Goal: Information Seeking & Learning: Learn about a topic

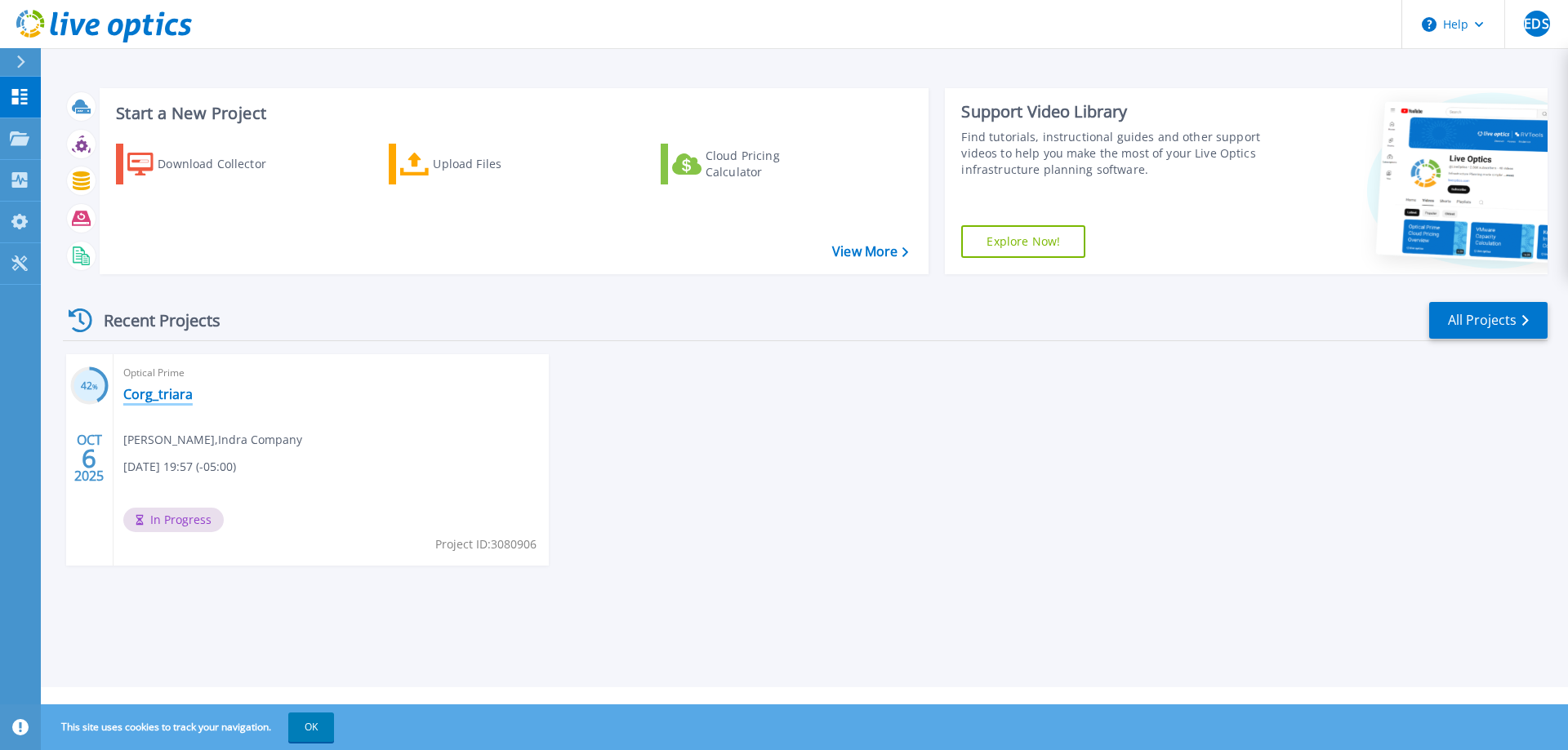
click at [142, 390] on link "Corg_triara" at bounding box center [158, 394] width 69 height 16
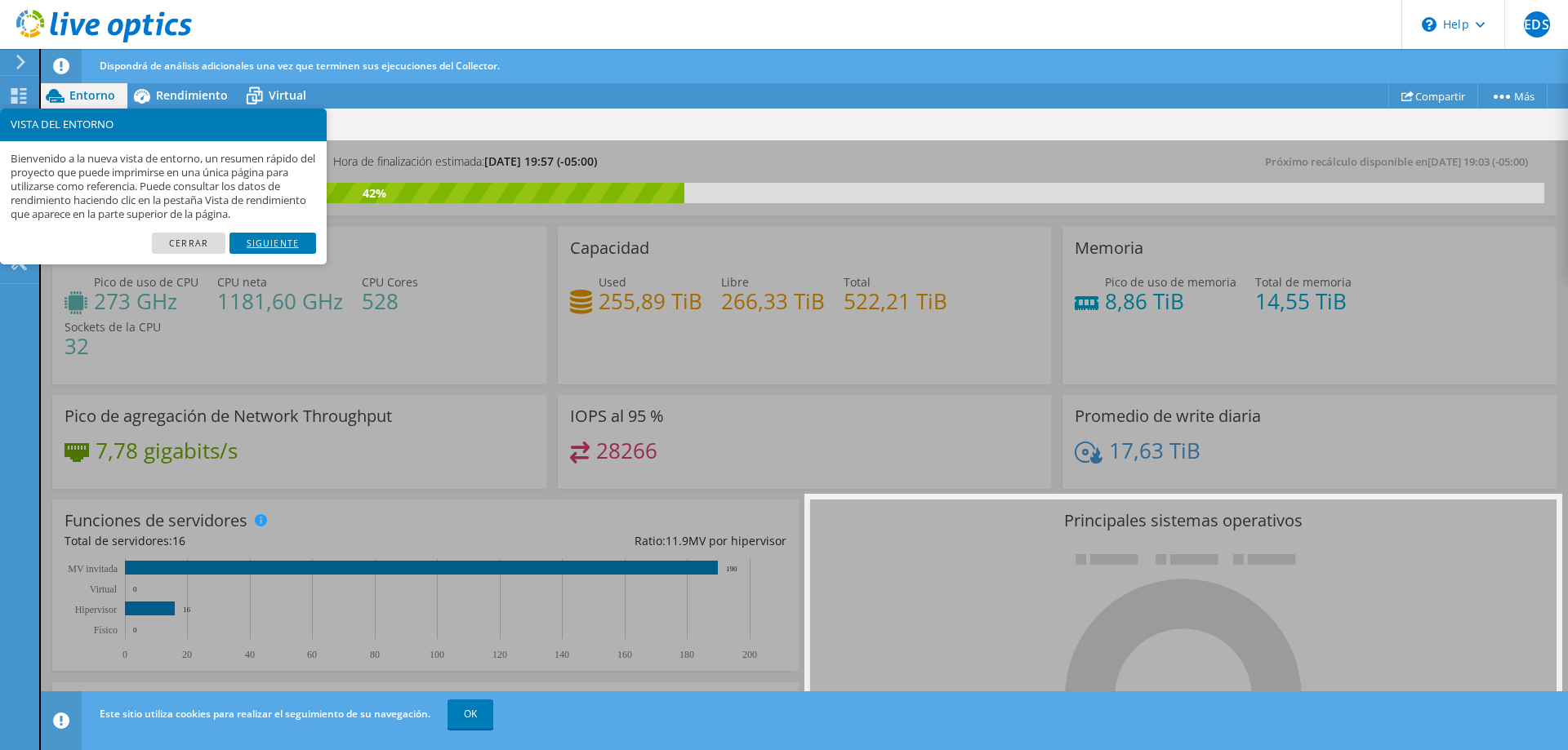
click at [261, 243] on link "Siguiente" at bounding box center [272, 243] width 87 height 21
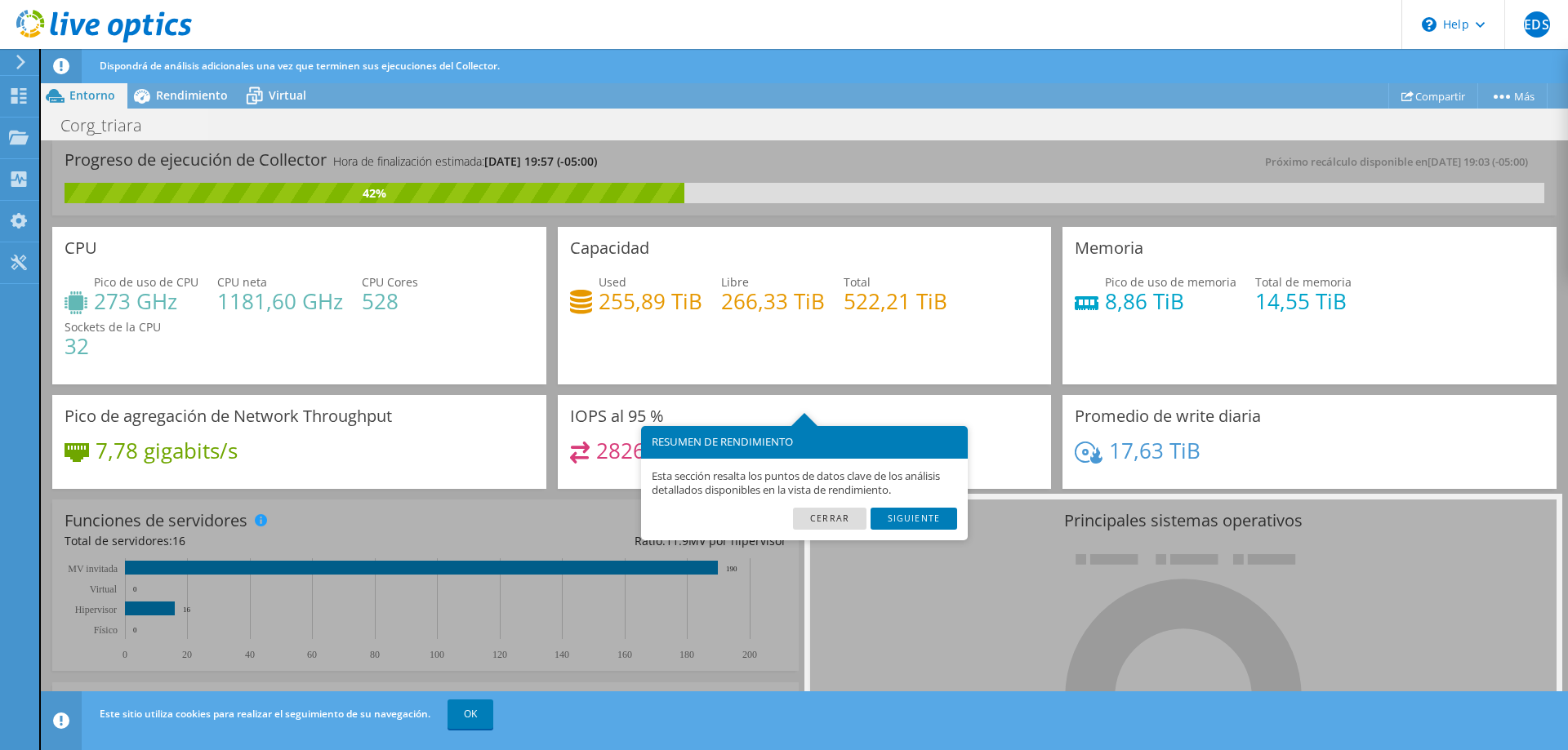
scroll to position [81, 0]
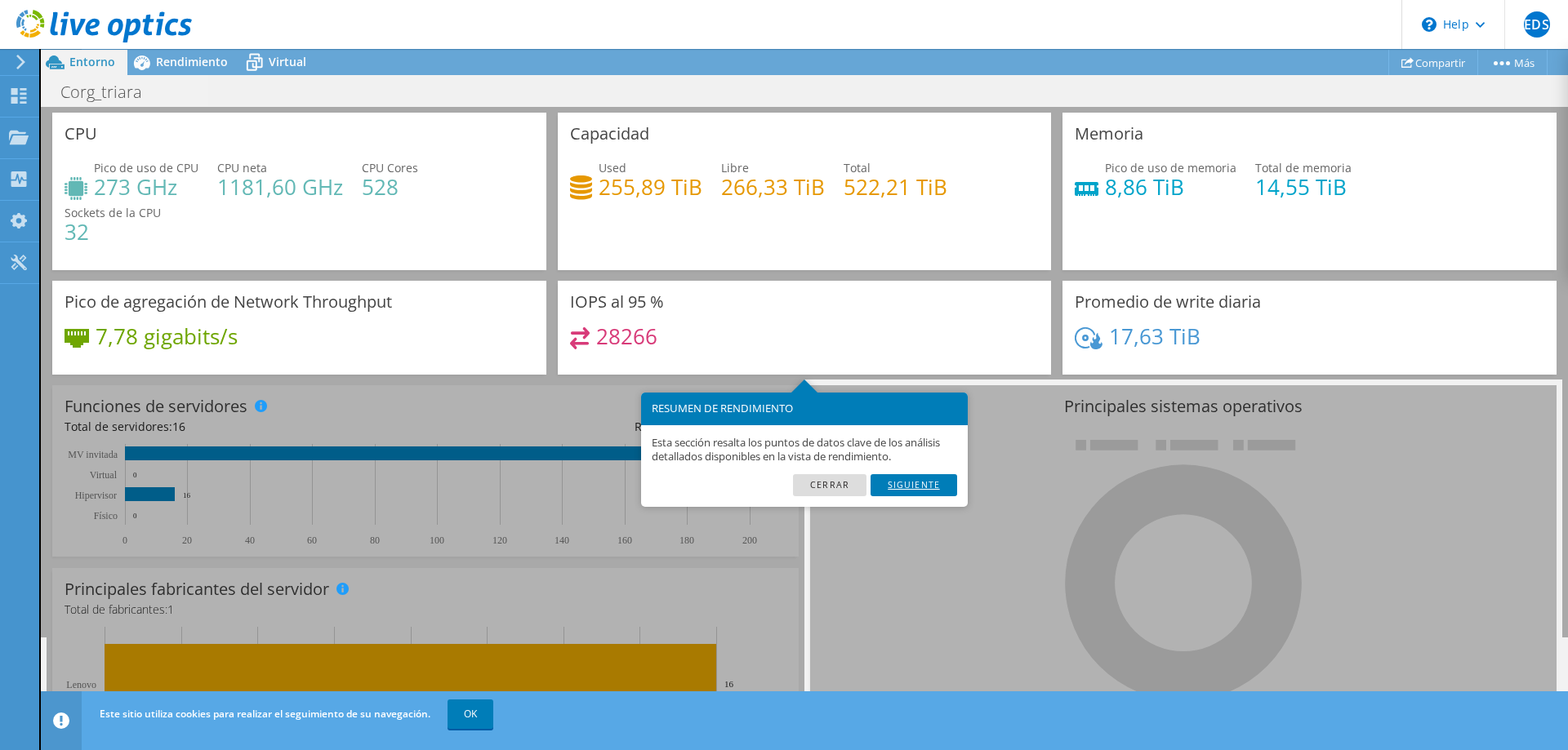
click at [918, 486] on link "Siguiente" at bounding box center [914, 485] width 87 height 21
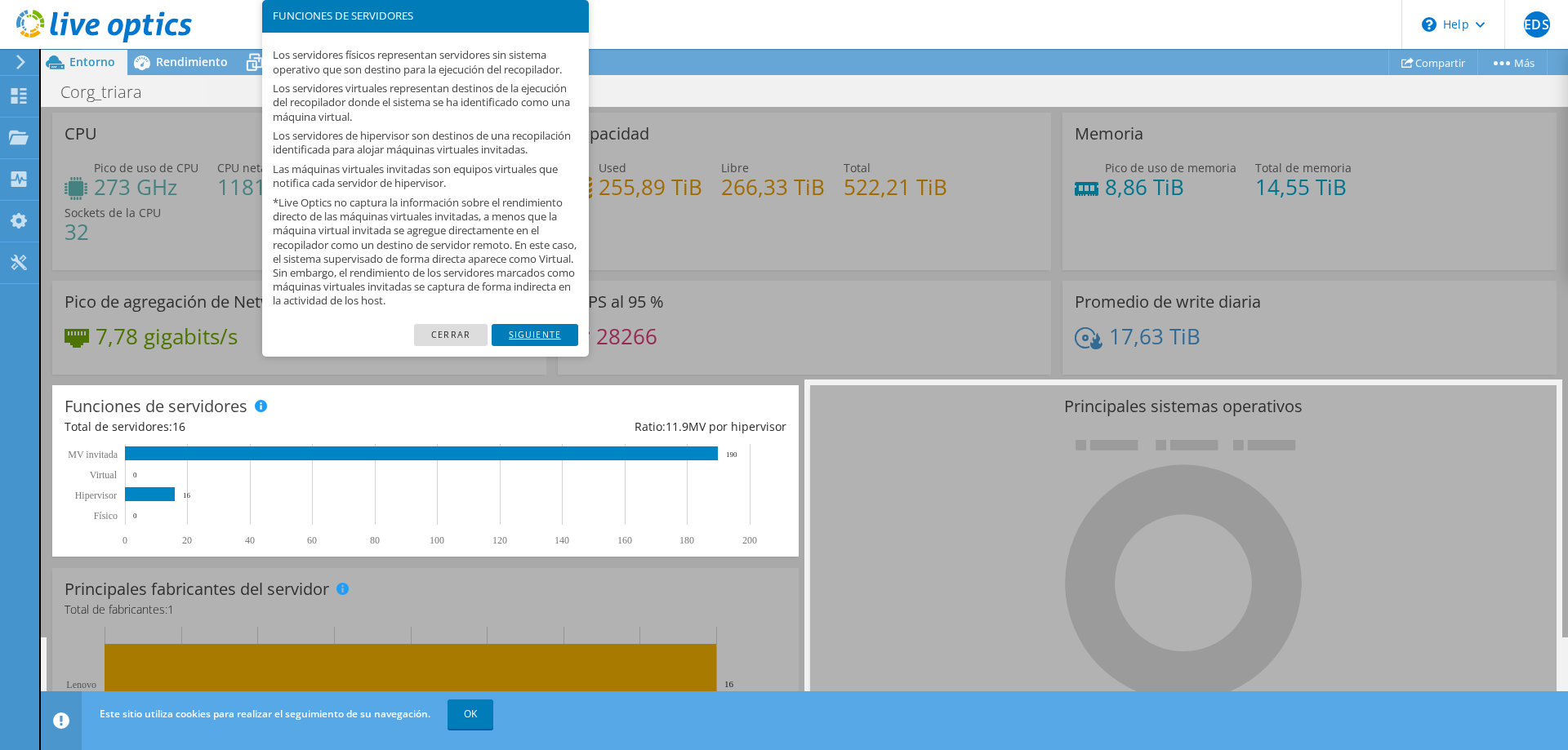
click at [536, 340] on link "Siguiente" at bounding box center [534, 335] width 87 height 21
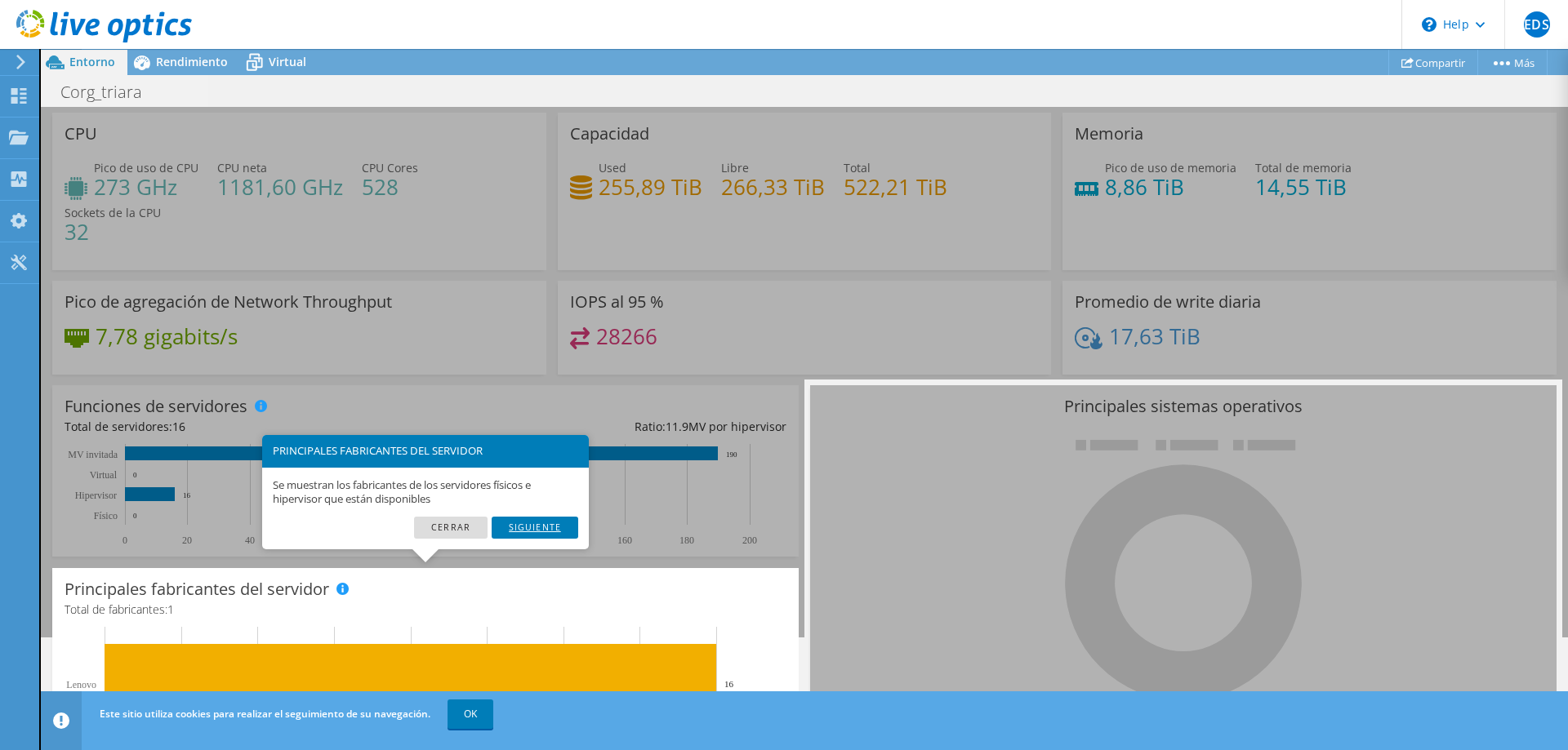
click at [554, 522] on link "Siguiente" at bounding box center [534, 527] width 87 height 21
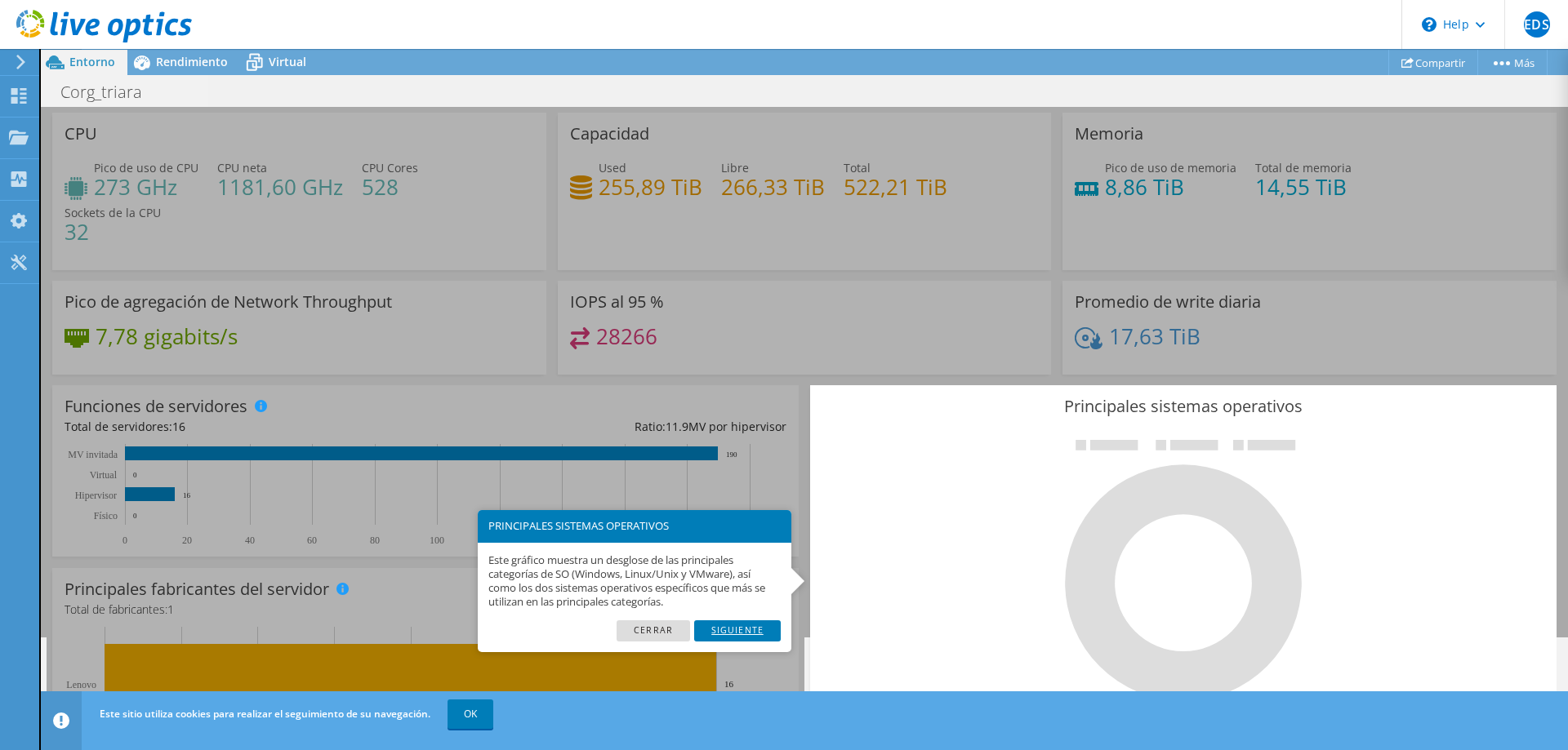
click at [760, 627] on link "Siguiente" at bounding box center [738, 630] width 87 height 21
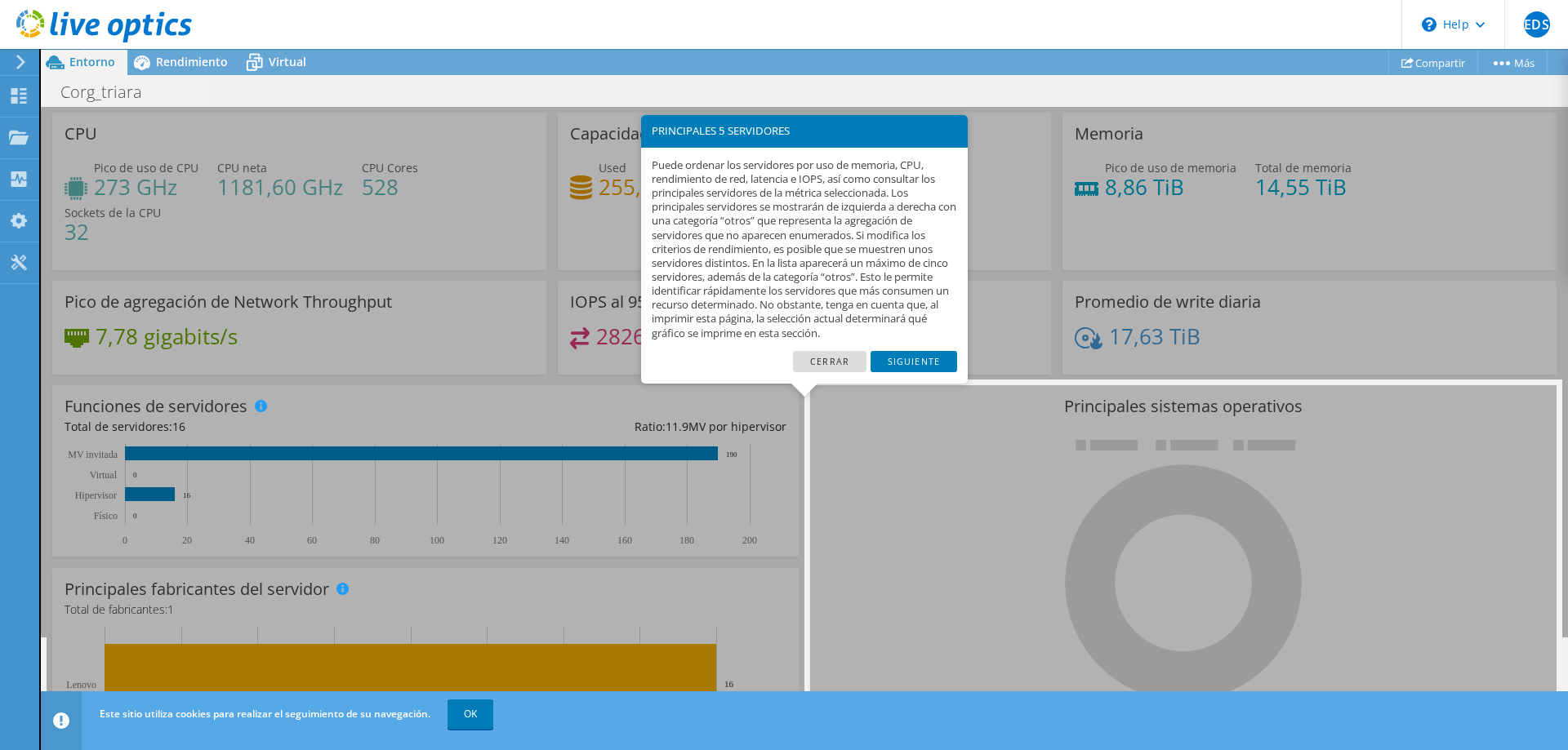
scroll to position [480, 0]
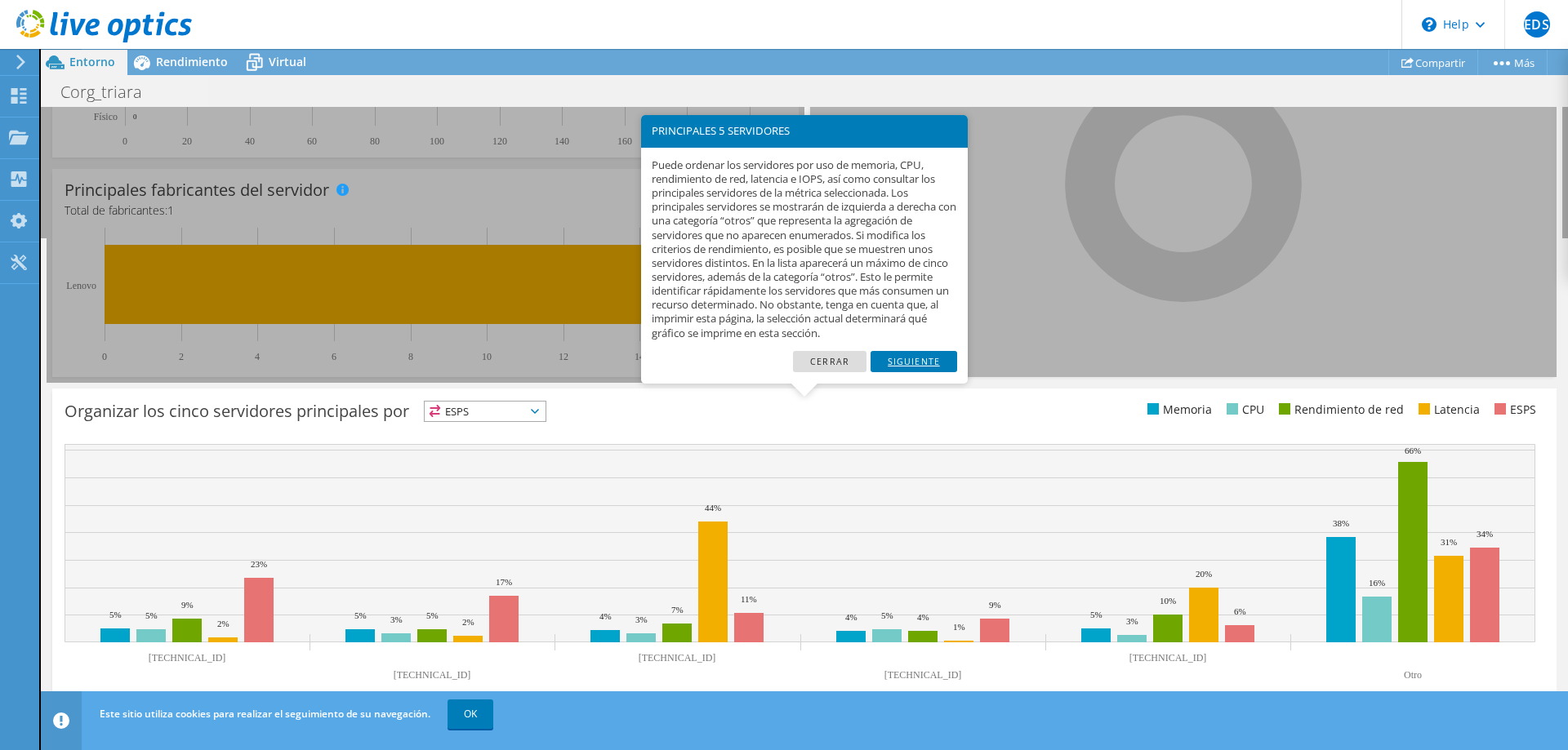
click at [920, 365] on link "Siguiente" at bounding box center [914, 362] width 87 height 21
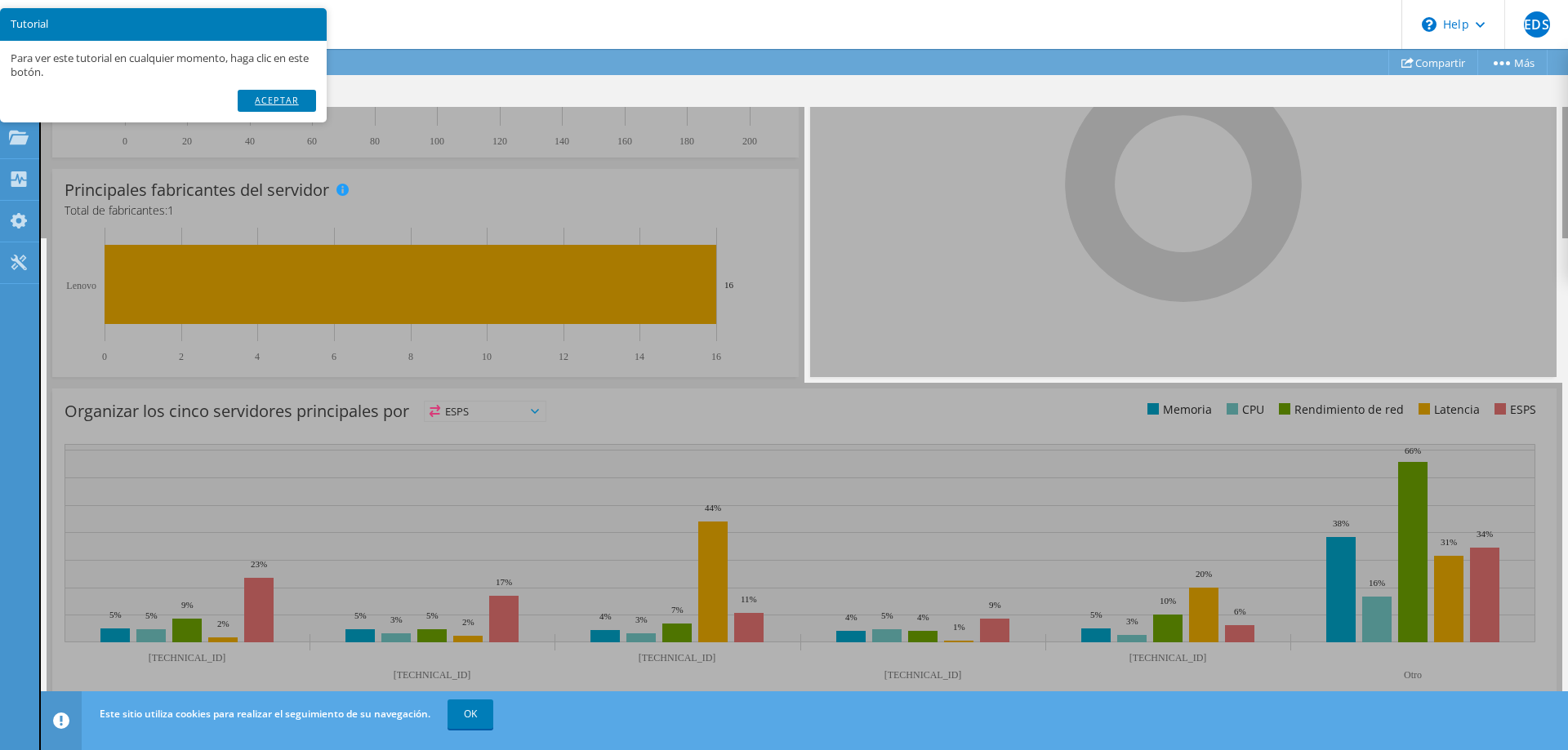
click at [293, 97] on link "Aceptar" at bounding box center [277, 100] width 78 height 21
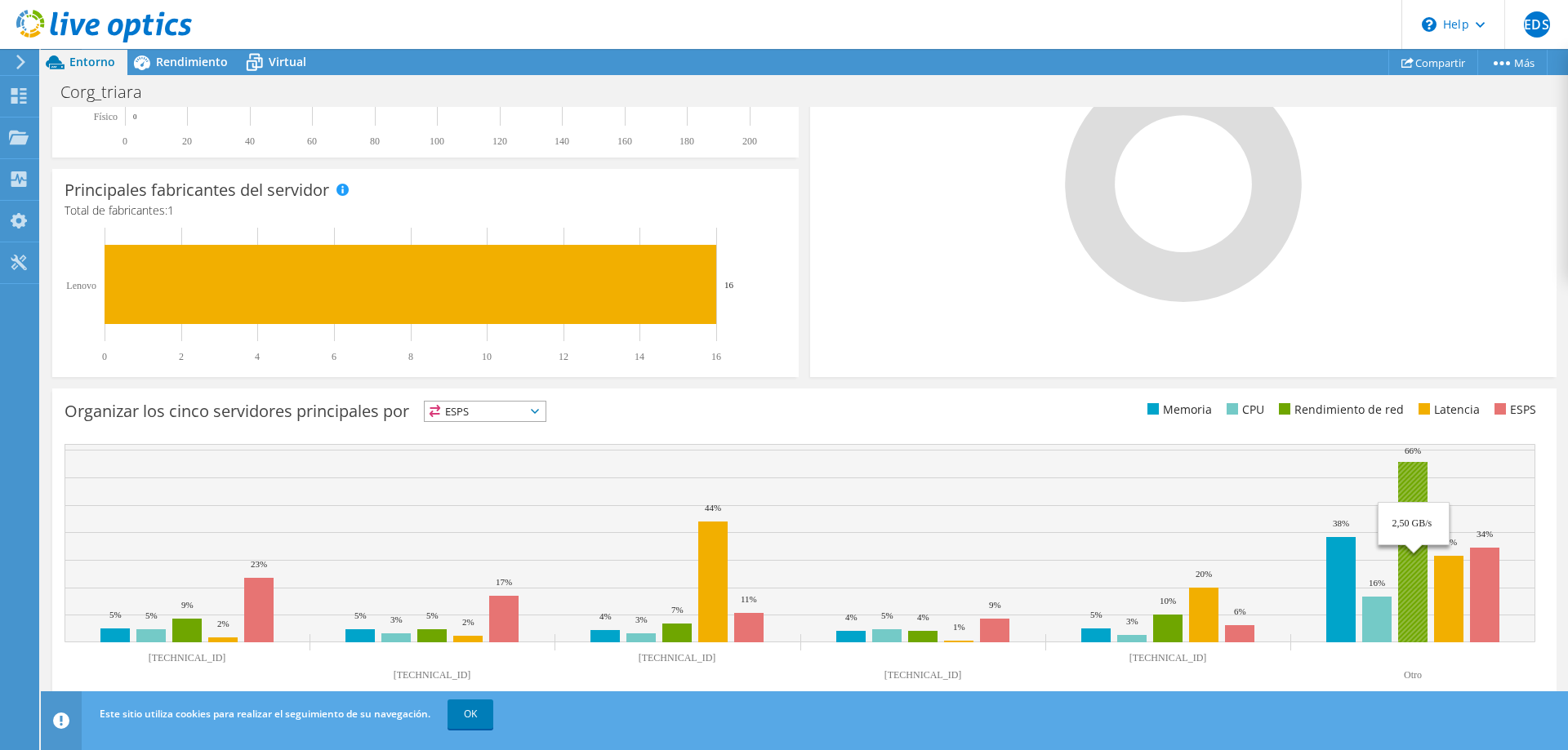
click at [1415, 497] on rect at bounding box center [1413, 552] width 30 height 180
click at [546, 413] on div "ESPS ESPS" at bounding box center [485, 411] width 122 height 21
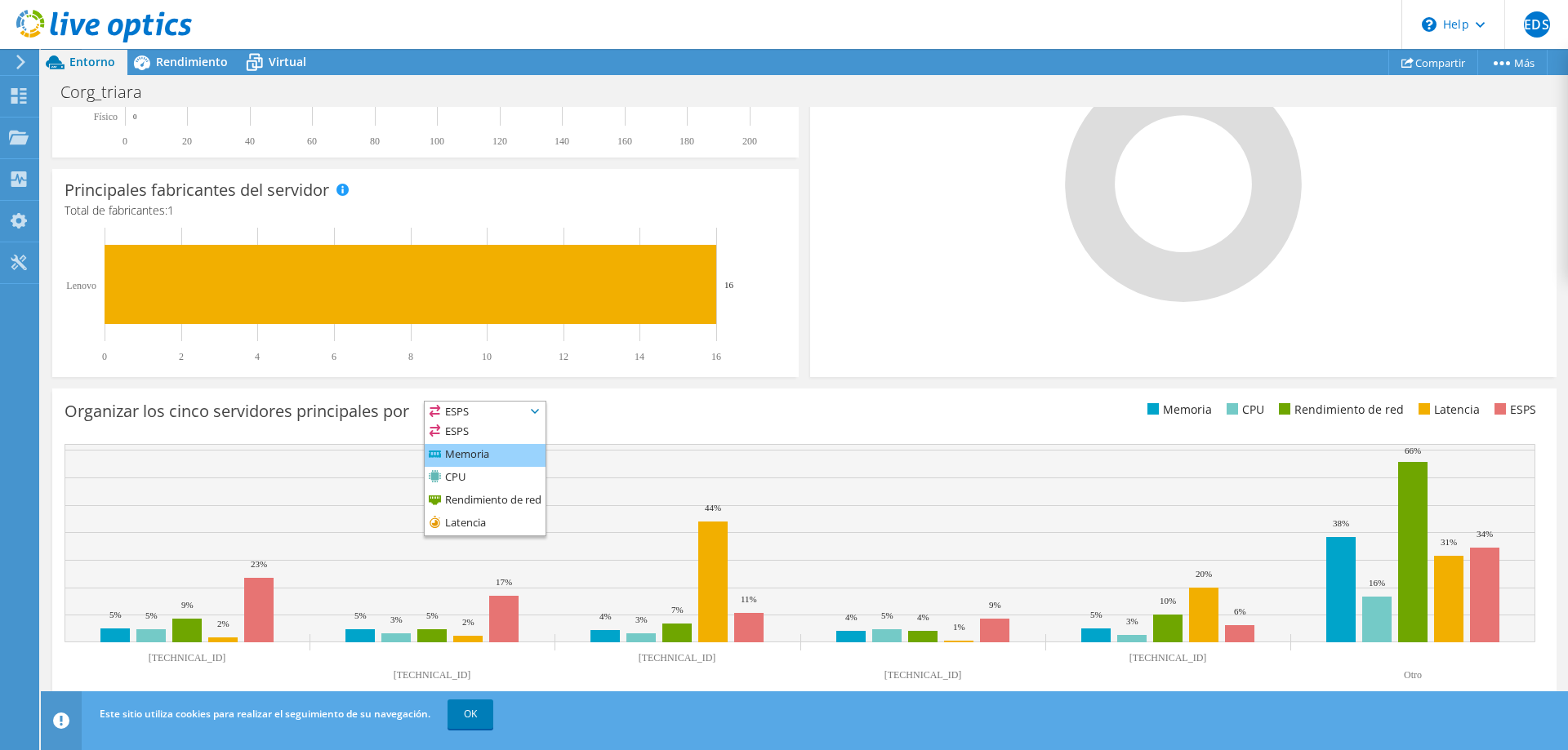
click at [512, 453] on li "Memoria" at bounding box center [485, 455] width 121 height 23
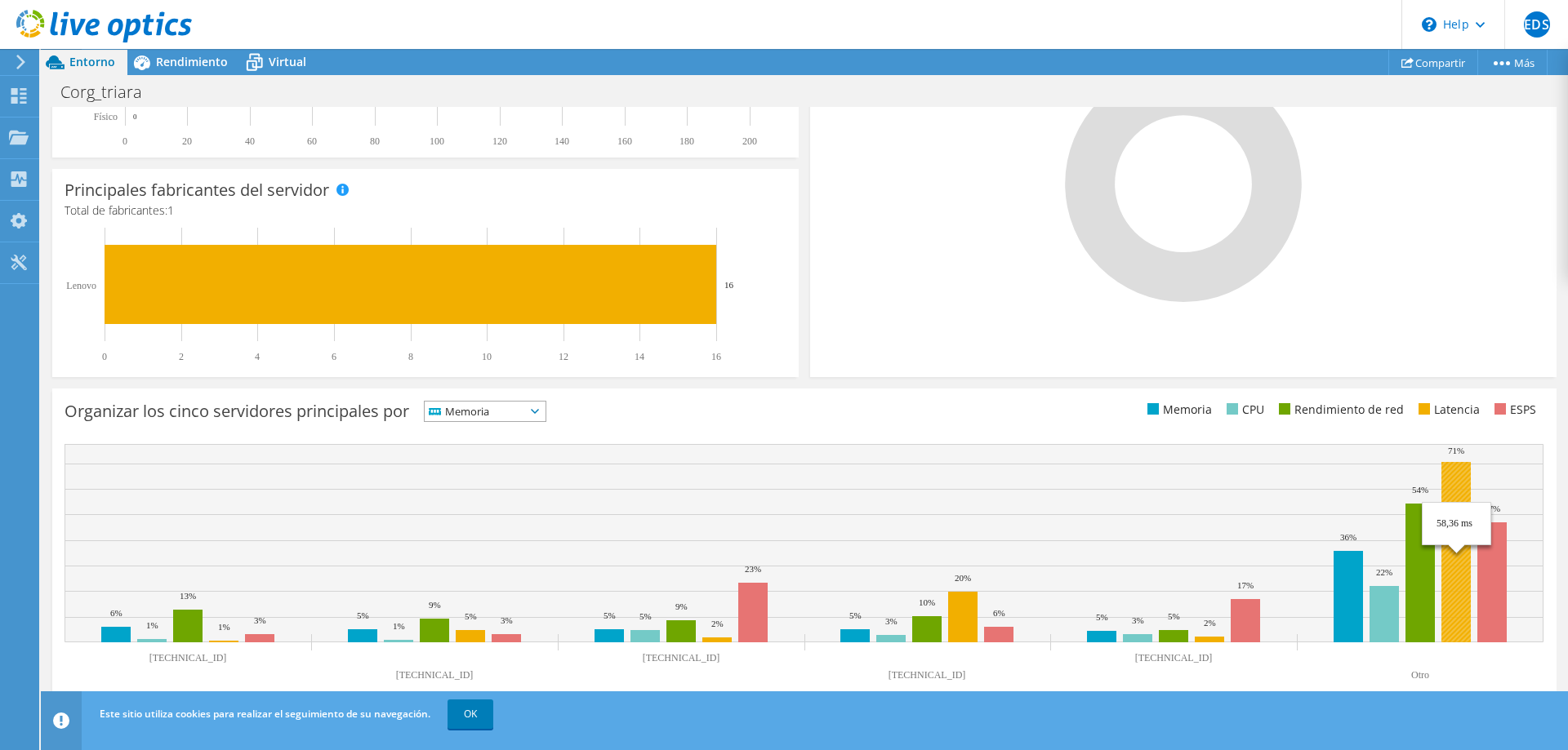
click at [1460, 490] on rect at bounding box center [1456, 552] width 30 height 180
click at [545, 408] on span "Memoria" at bounding box center [485, 411] width 121 height 19
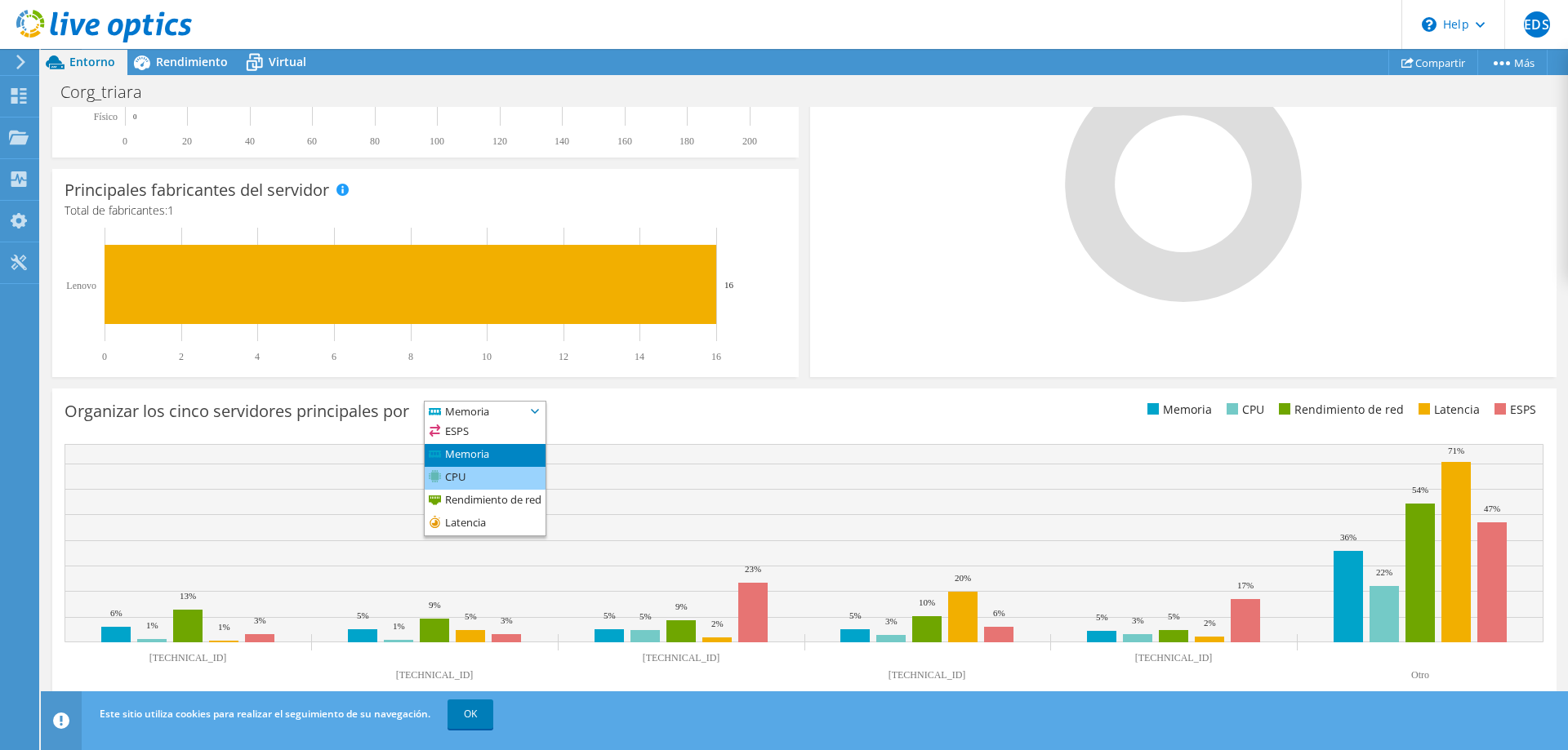
click at [508, 477] on li "CPU" at bounding box center [485, 478] width 121 height 23
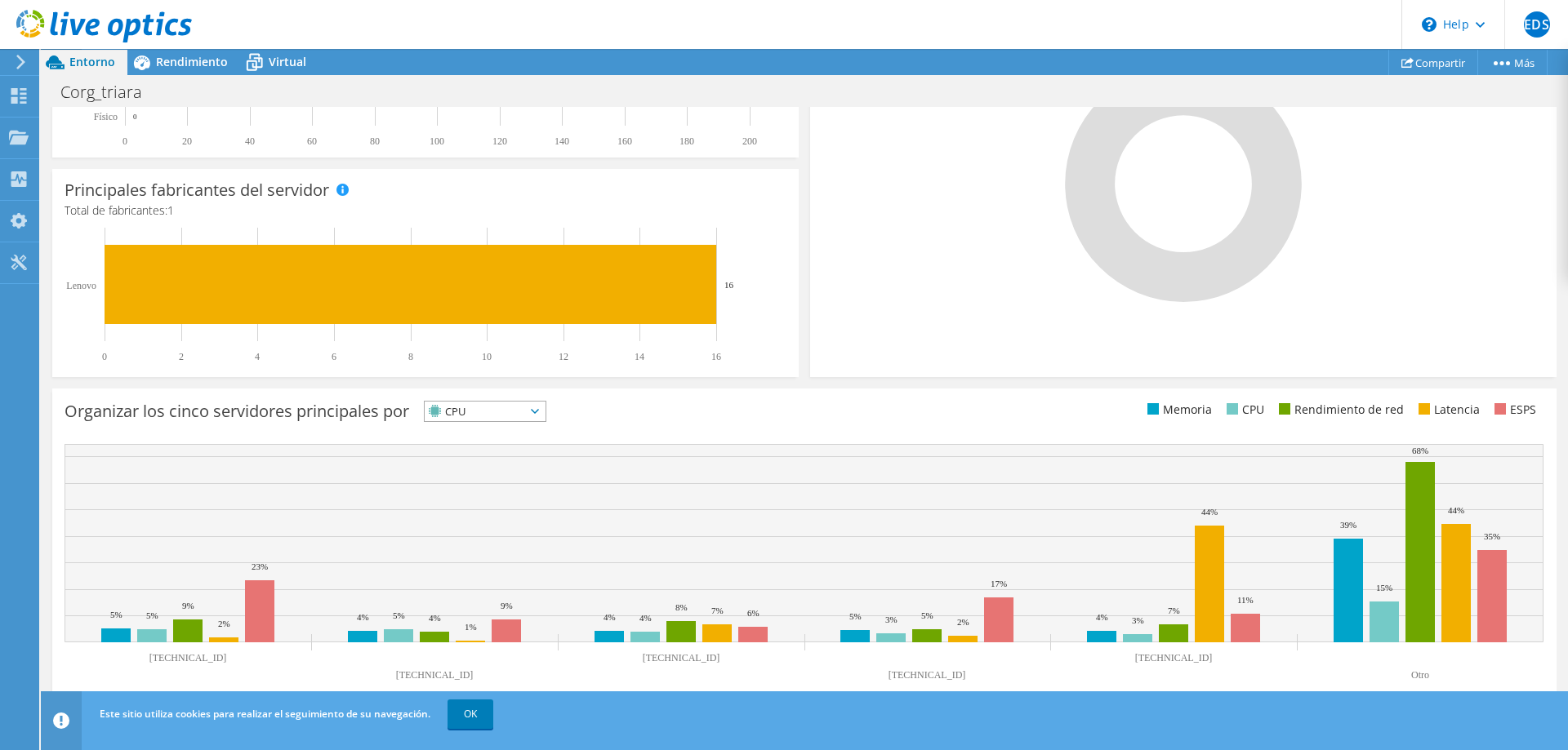
click at [541, 408] on span "CPU" at bounding box center [485, 411] width 121 height 19
click at [497, 517] on li "Latencia" at bounding box center [485, 523] width 121 height 23
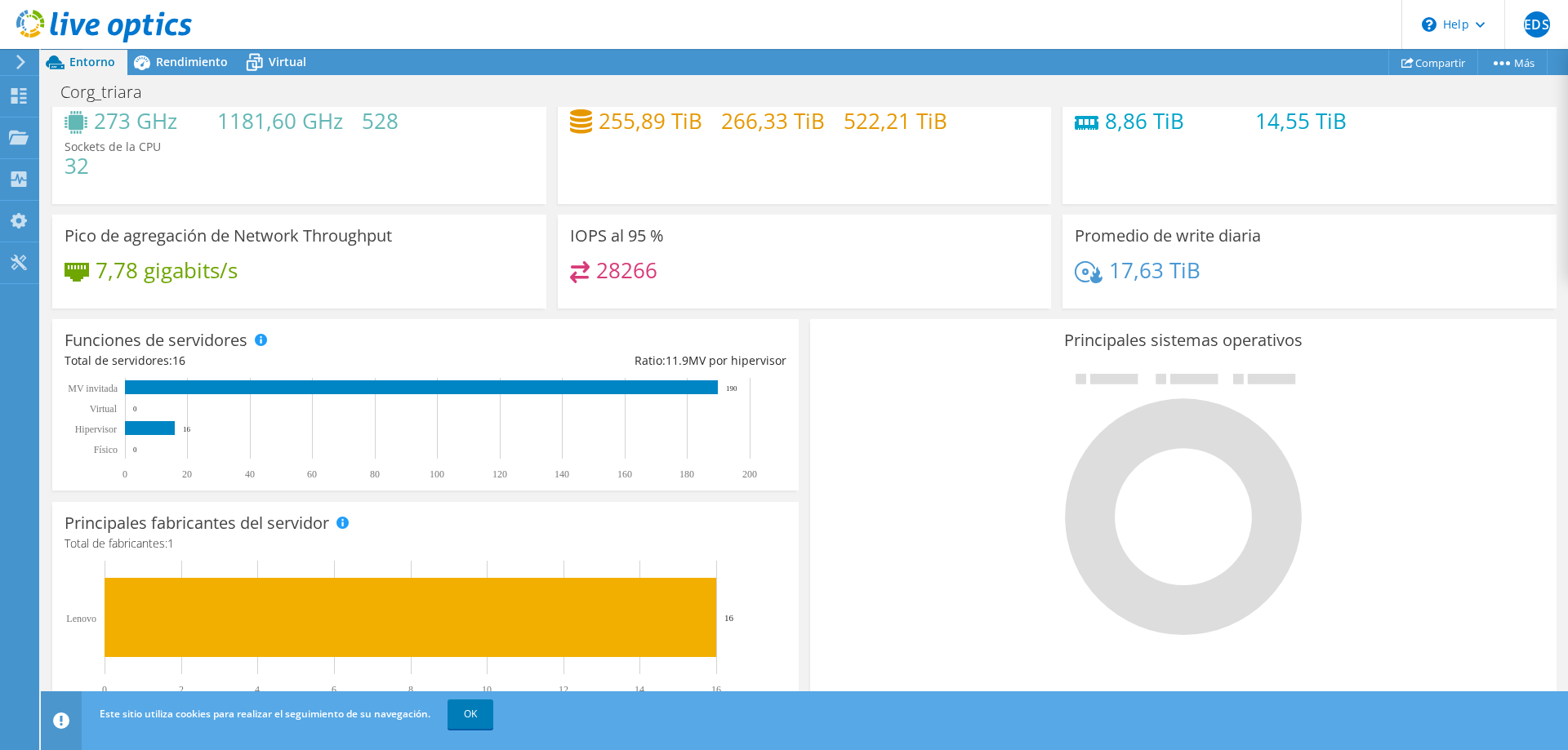
scroll to position [0, 0]
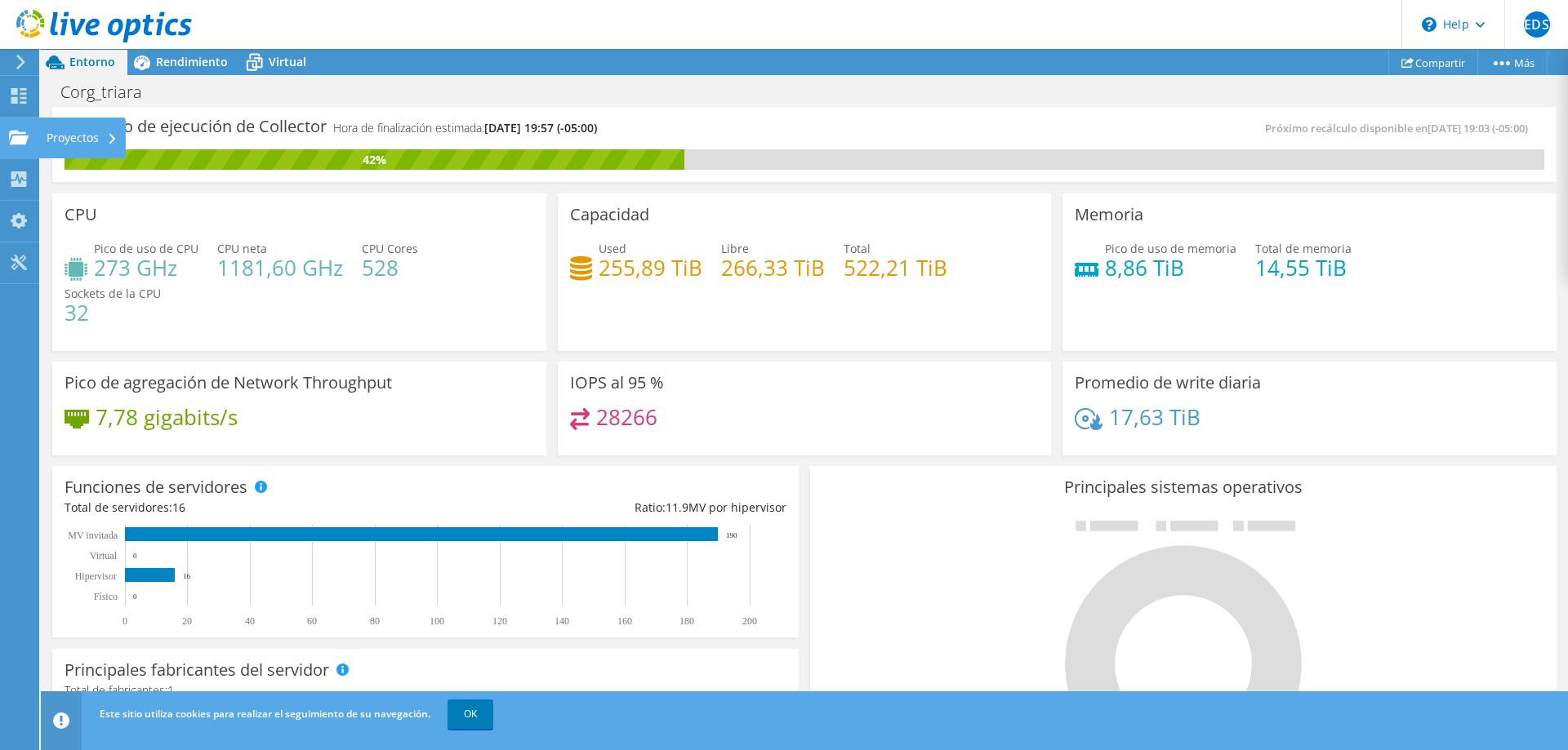
click at [27, 137] on icon at bounding box center [19, 137] width 19 height 15
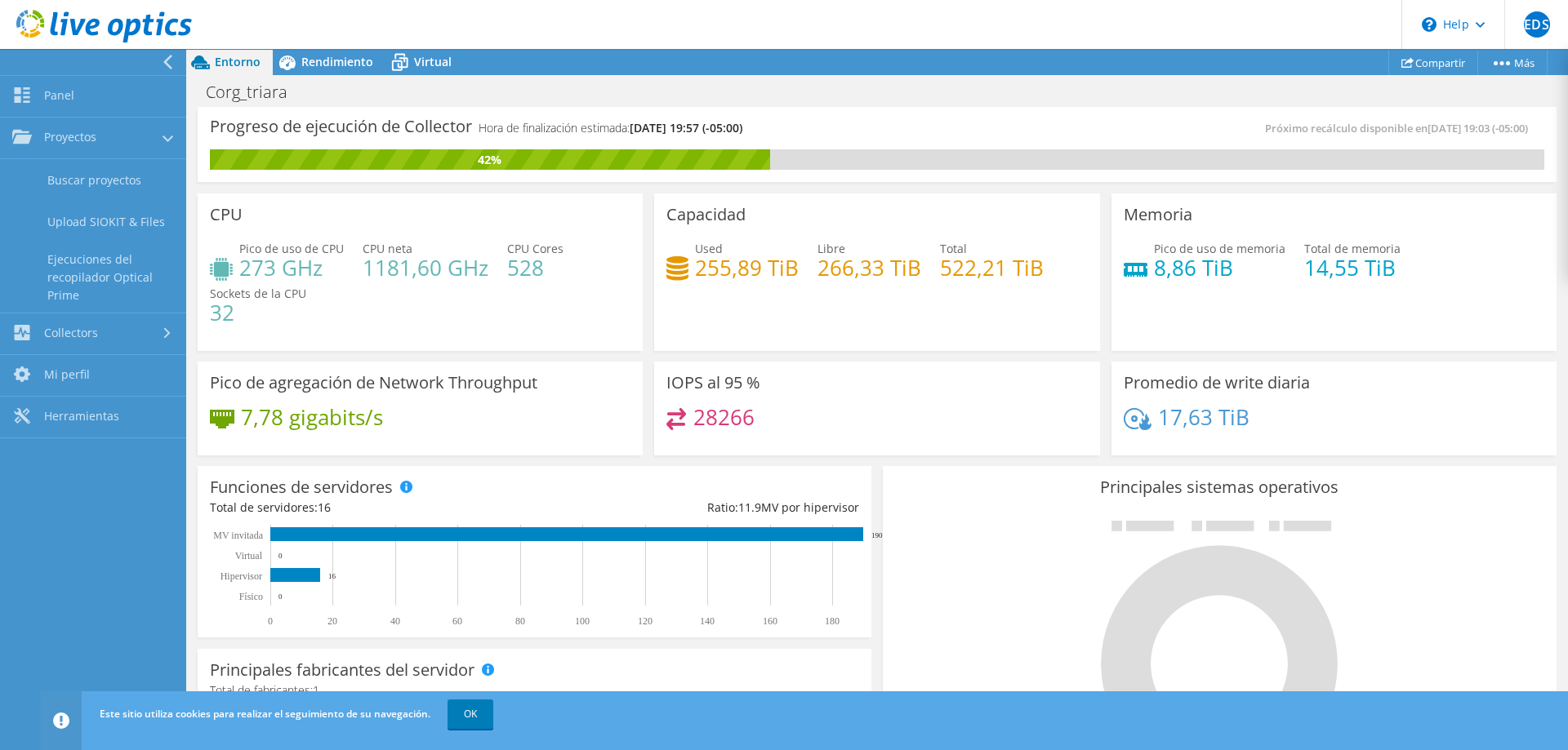
click at [942, 506] on div "Principales sistemas operativos Windows Linux VMware" at bounding box center [1219, 662] width 674 height 391
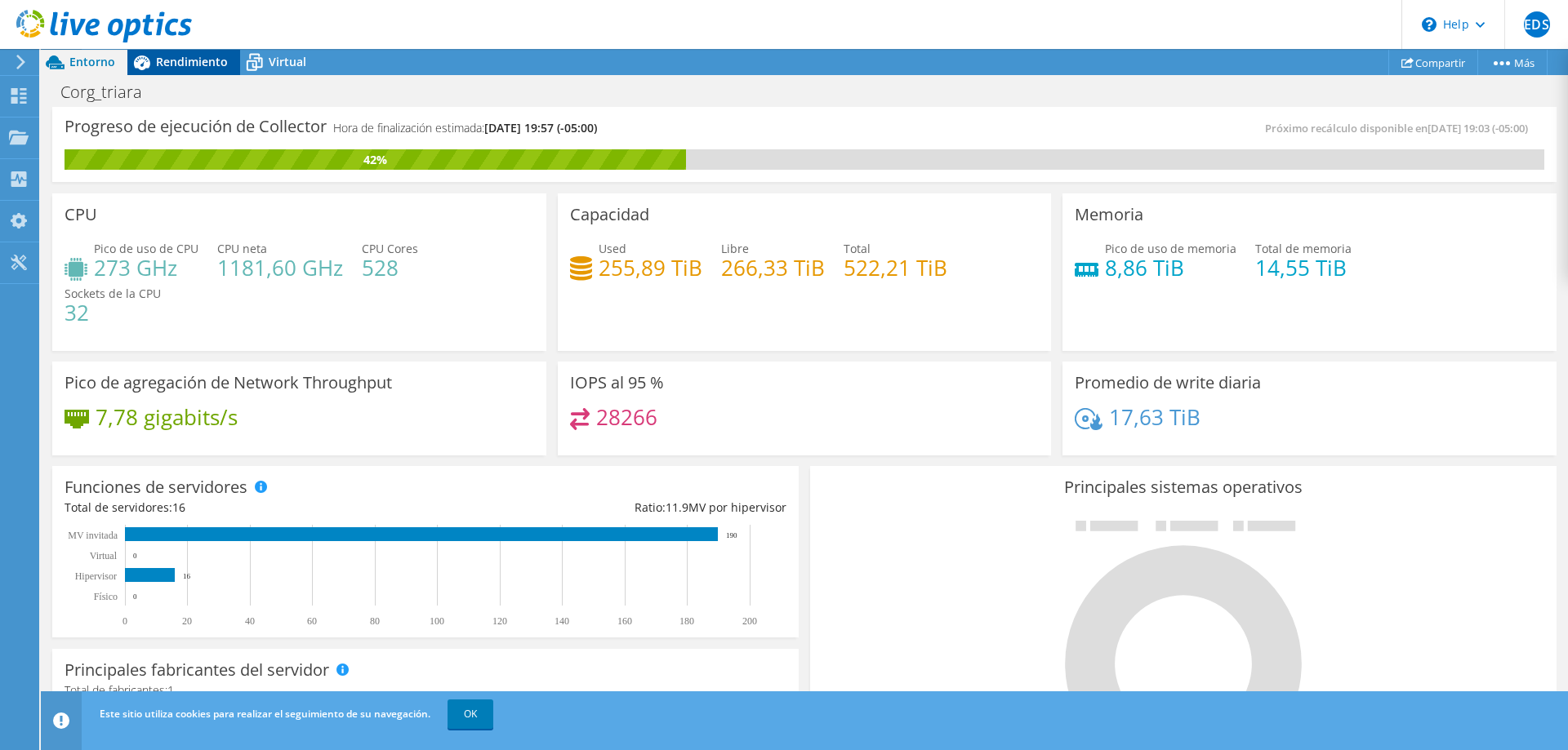
click at [169, 62] on span "Rendimiento" at bounding box center [191, 62] width 72 height 15
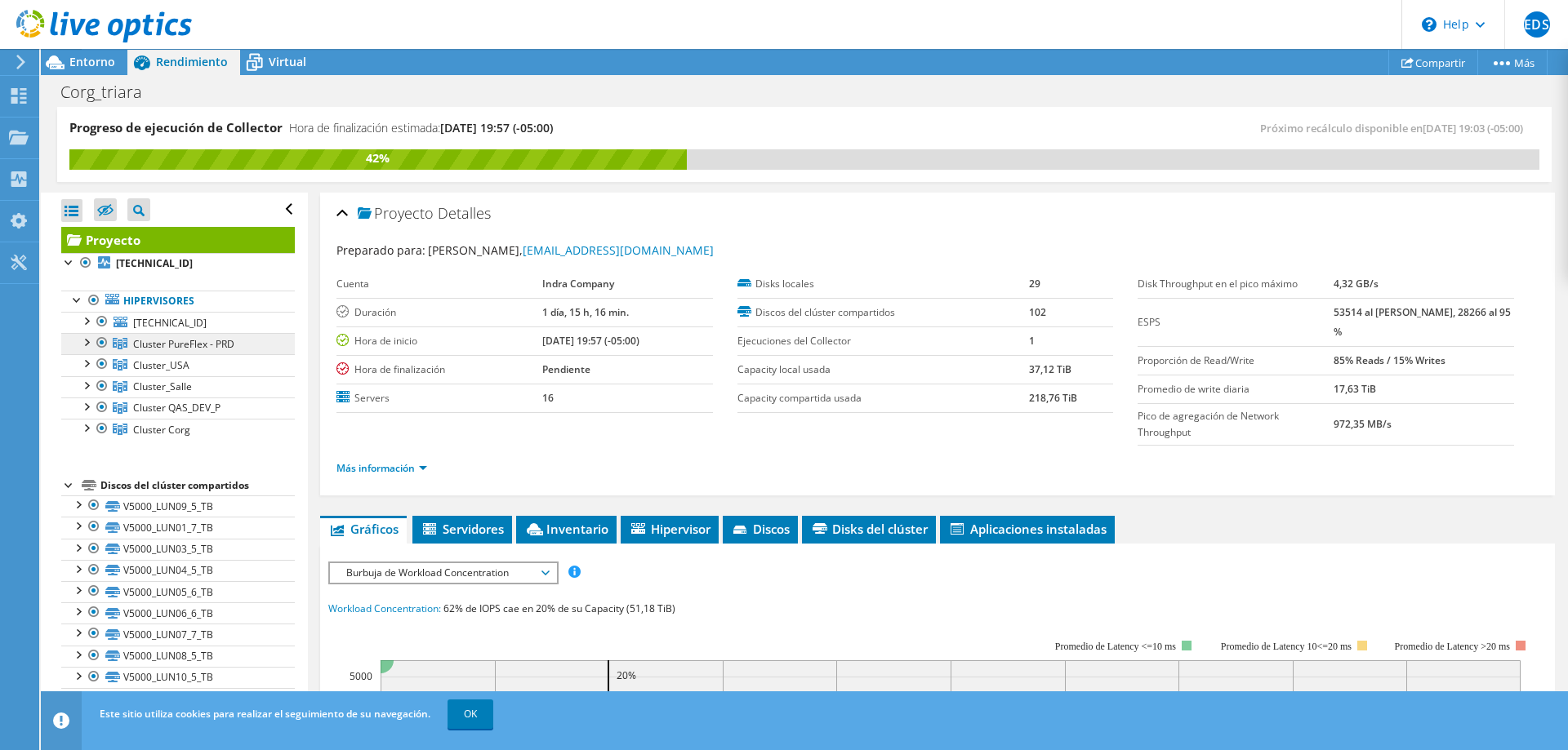
click at [243, 339] on link "Cluster PureFlex - PRD" at bounding box center [178, 343] width 234 height 21
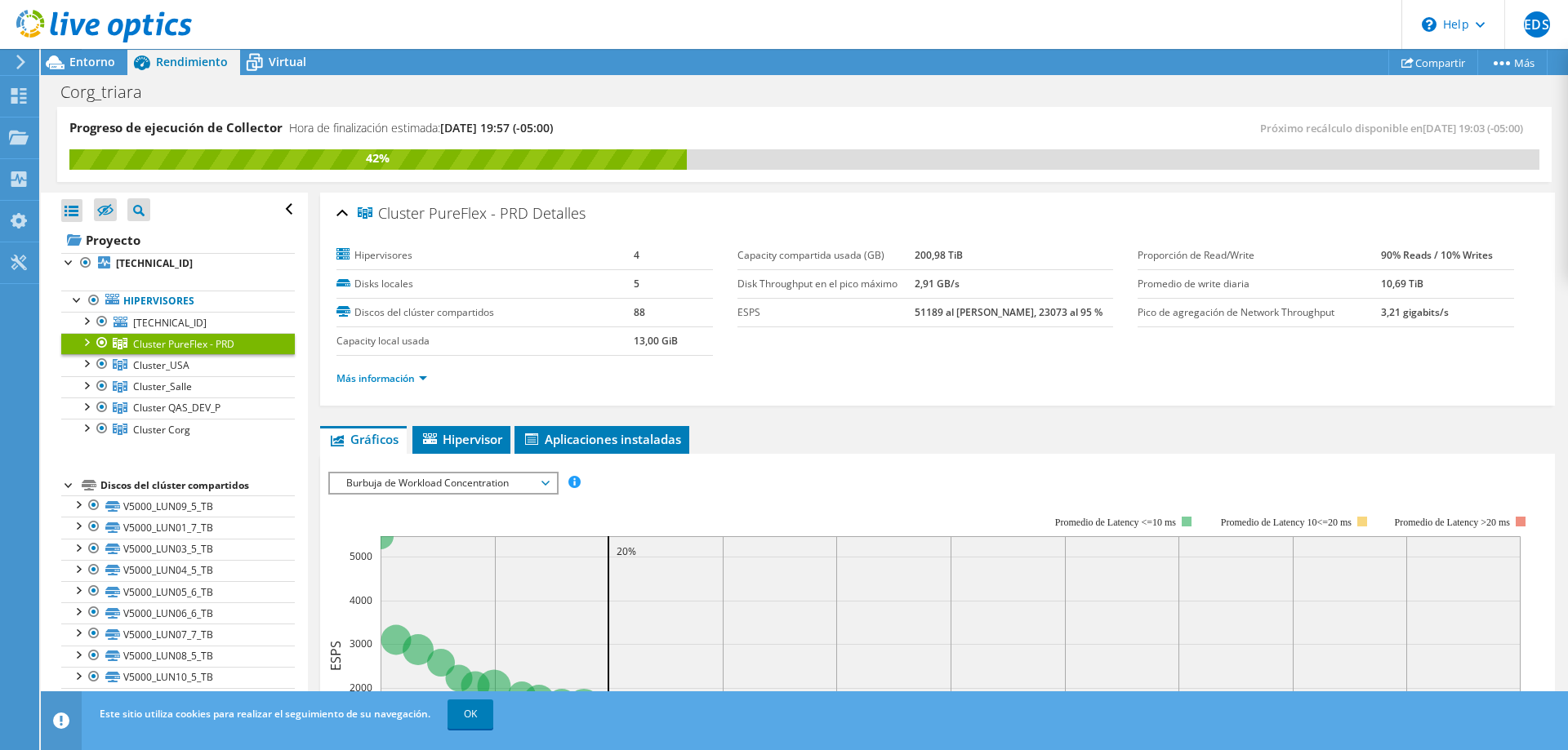
scroll to position [167, 0]
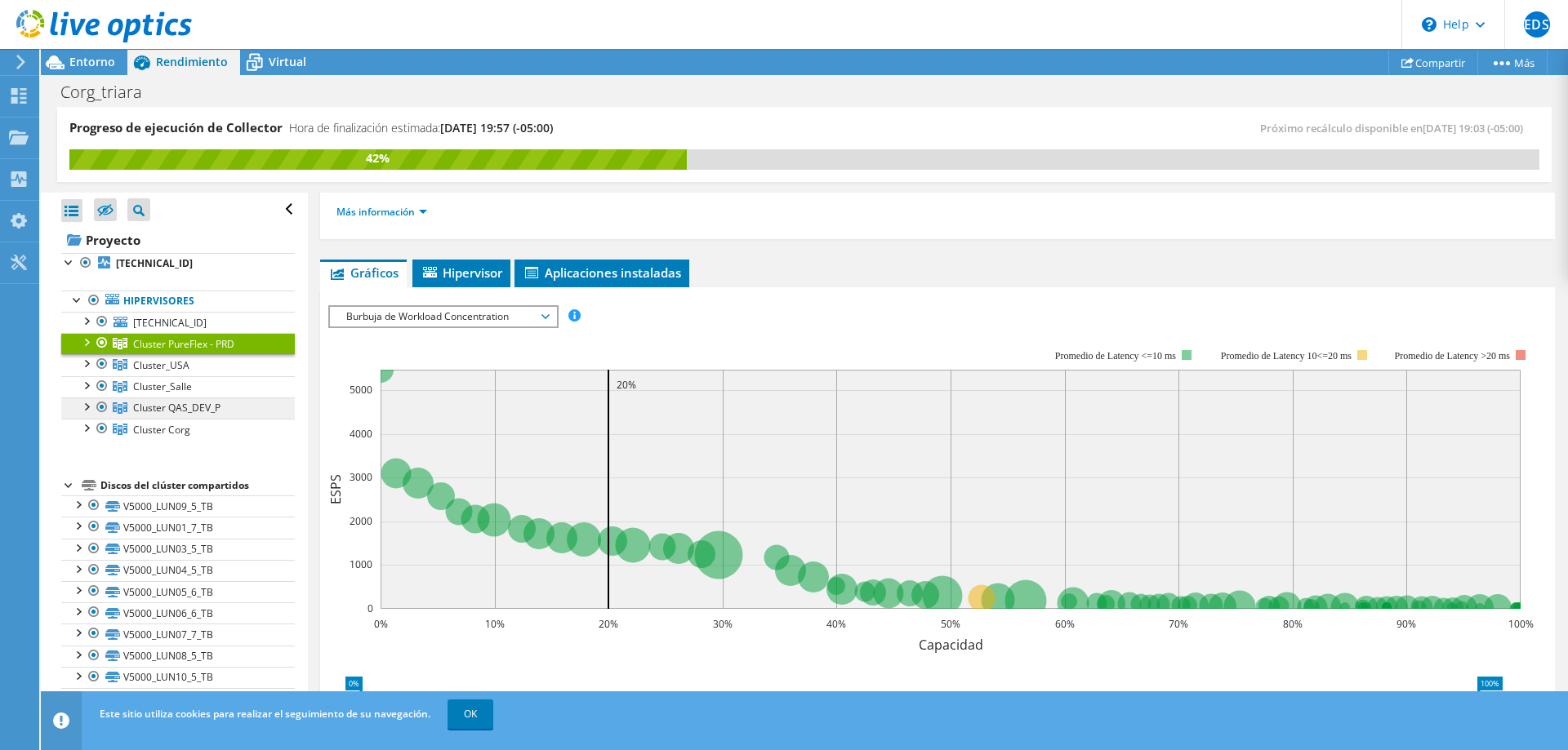
click at [228, 411] on link "Cluster QAS_DEV_P" at bounding box center [178, 408] width 234 height 21
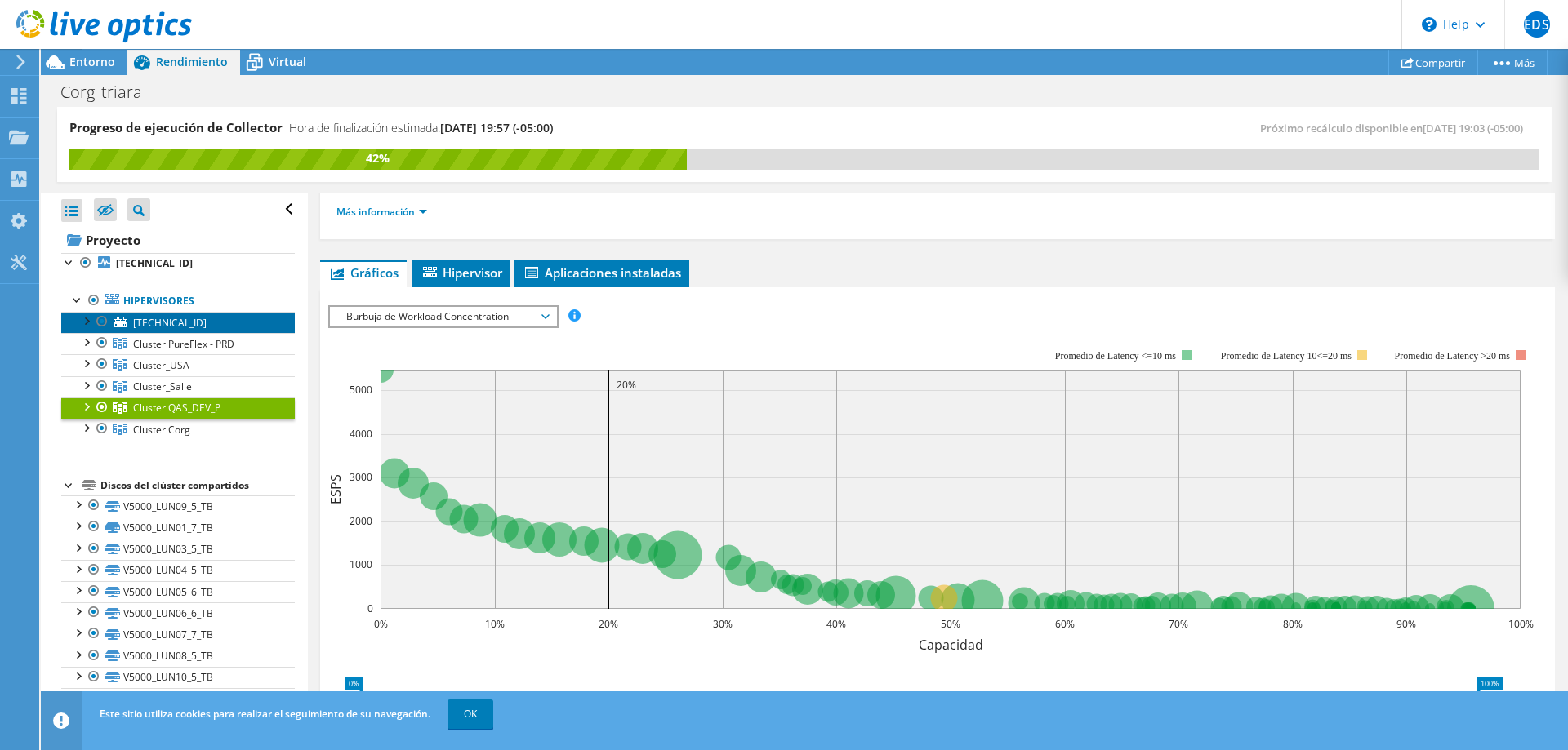
click at [213, 323] on link "[TECHNICAL_ID]" at bounding box center [178, 322] width 234 height 21
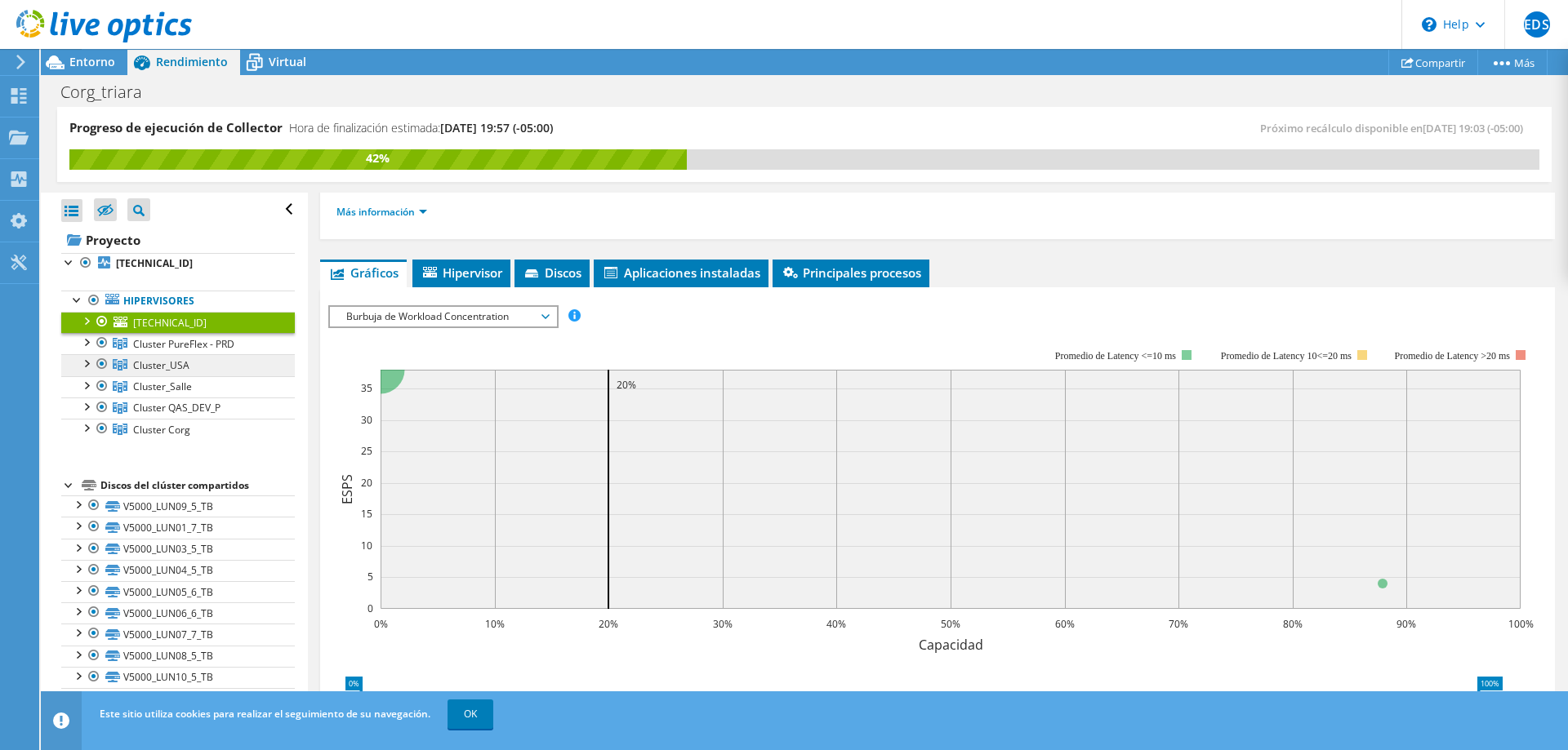
click at [175, 367] on span "Cluster_USA" at bounding box center [161, 365] width 56 height 13
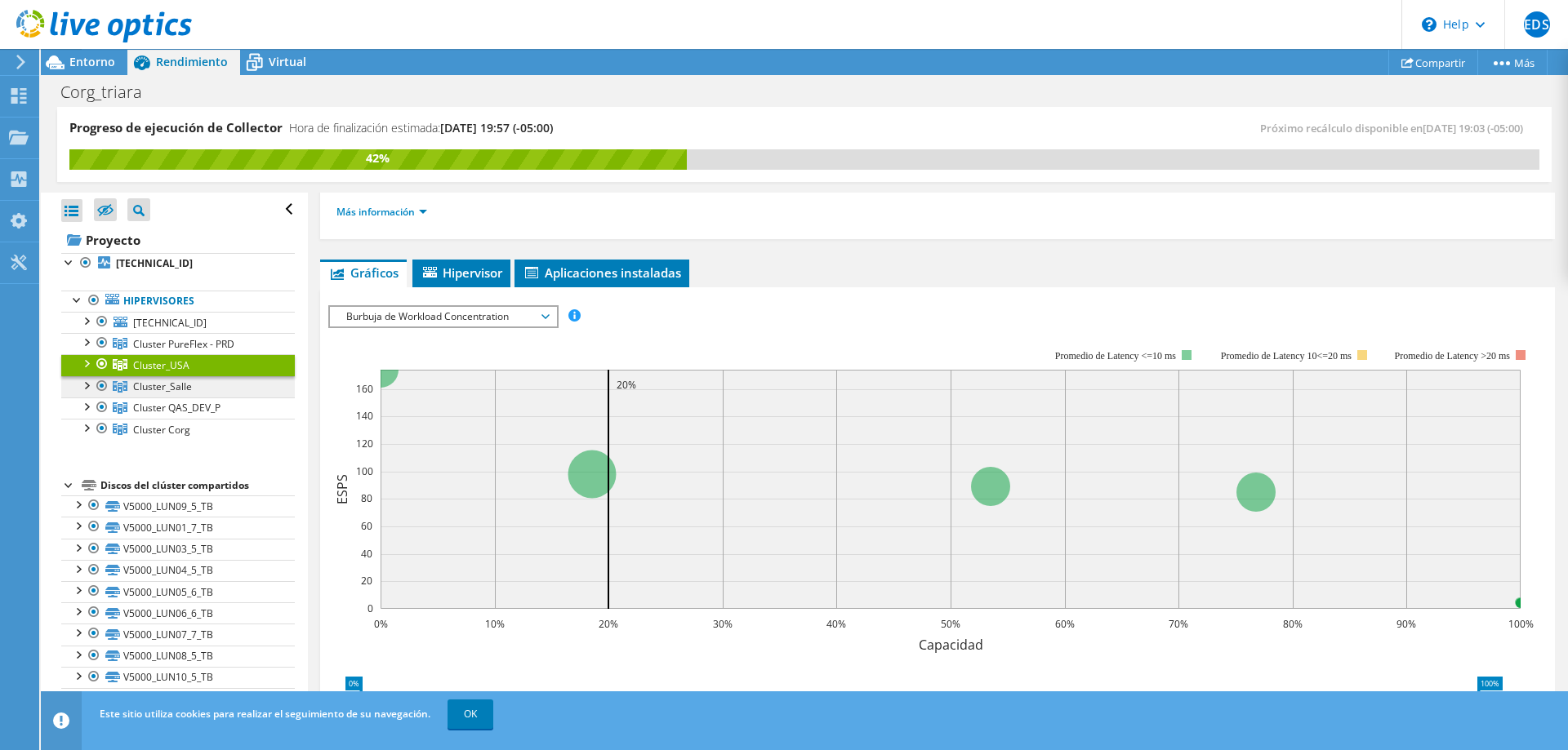
click at [180, 385] on span "Cluster_Salle" at bounding box center [163, 387] width 59 height 13
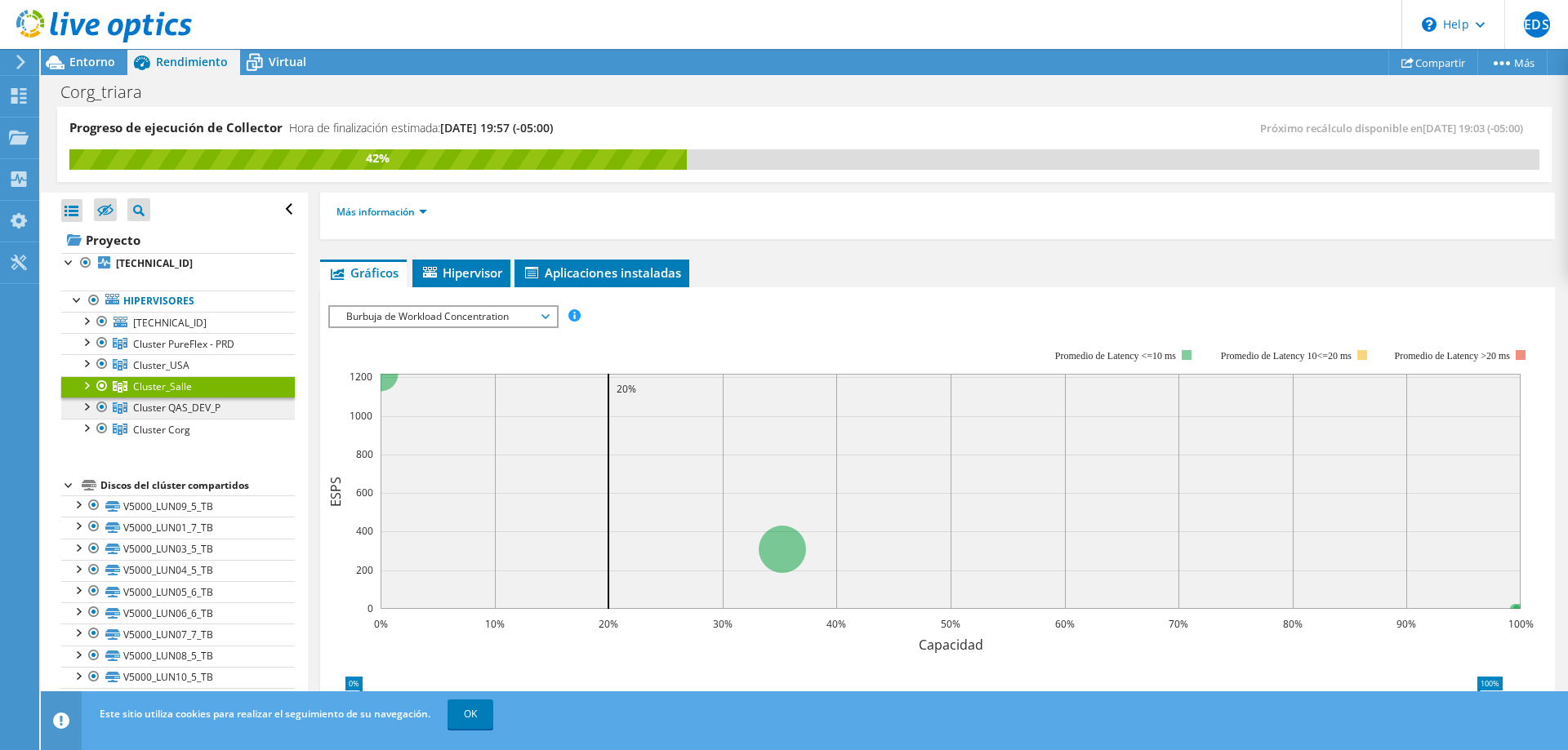
click at [186, 410] on span "Cluster QAS_DEV_P" at bounding box center [177, 408] width 88 height 13
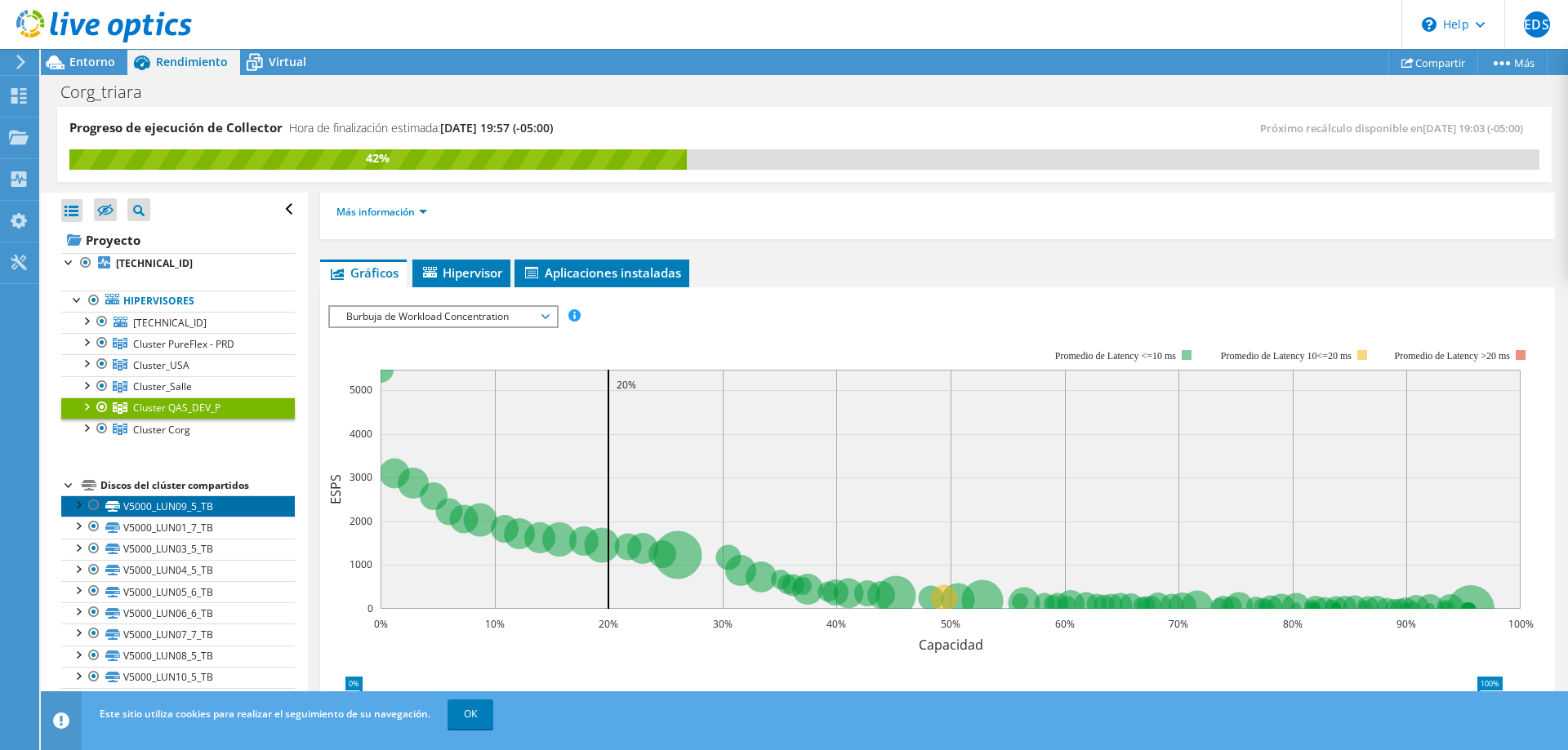
click at [202, 505] on link "V5000_LUN09_5_TB" at bounding box center [178, 506] width 234 height 21
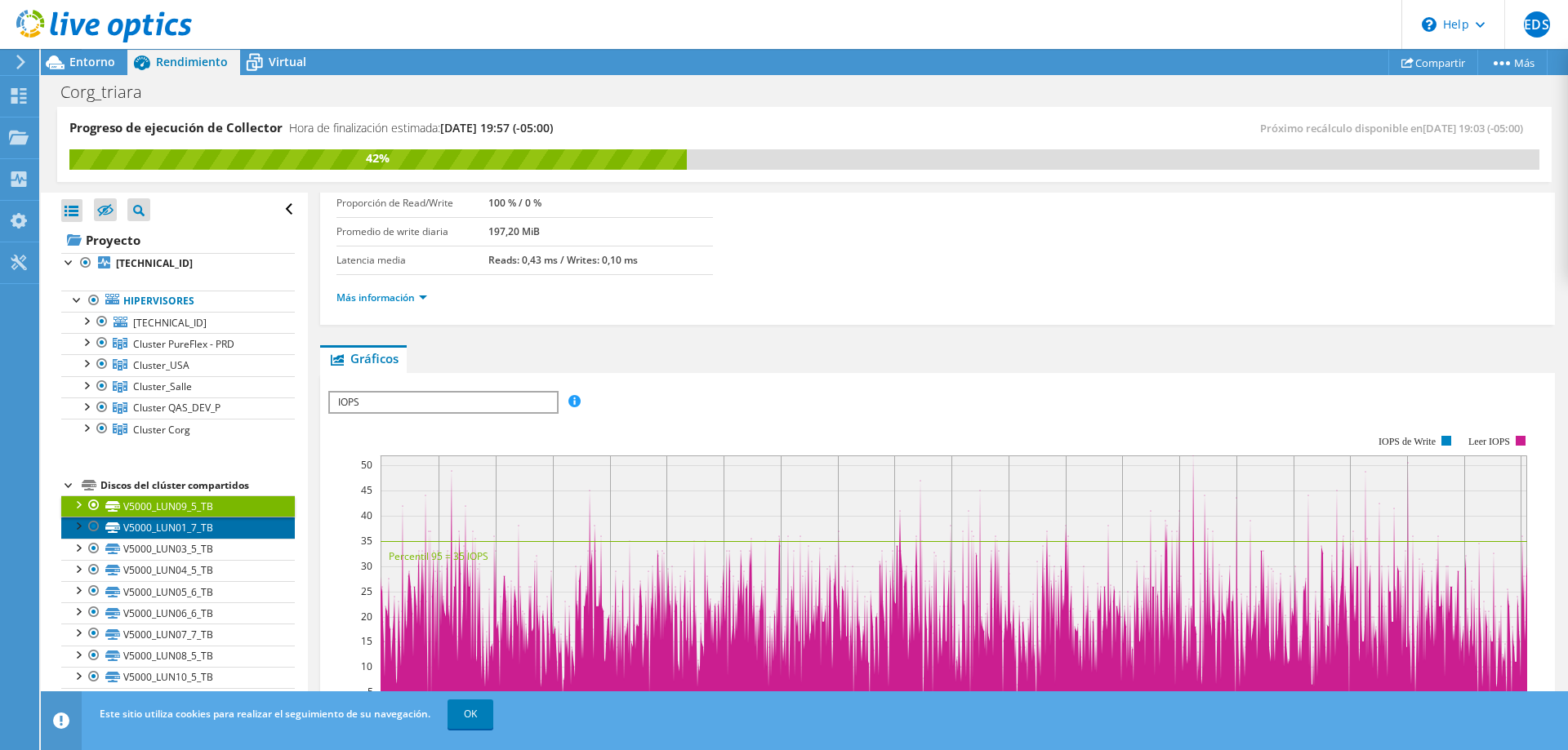
click at [210, 520] on link "V5000_LUN01_7_TB" at bounding box center [178, 527] width 234 height 21
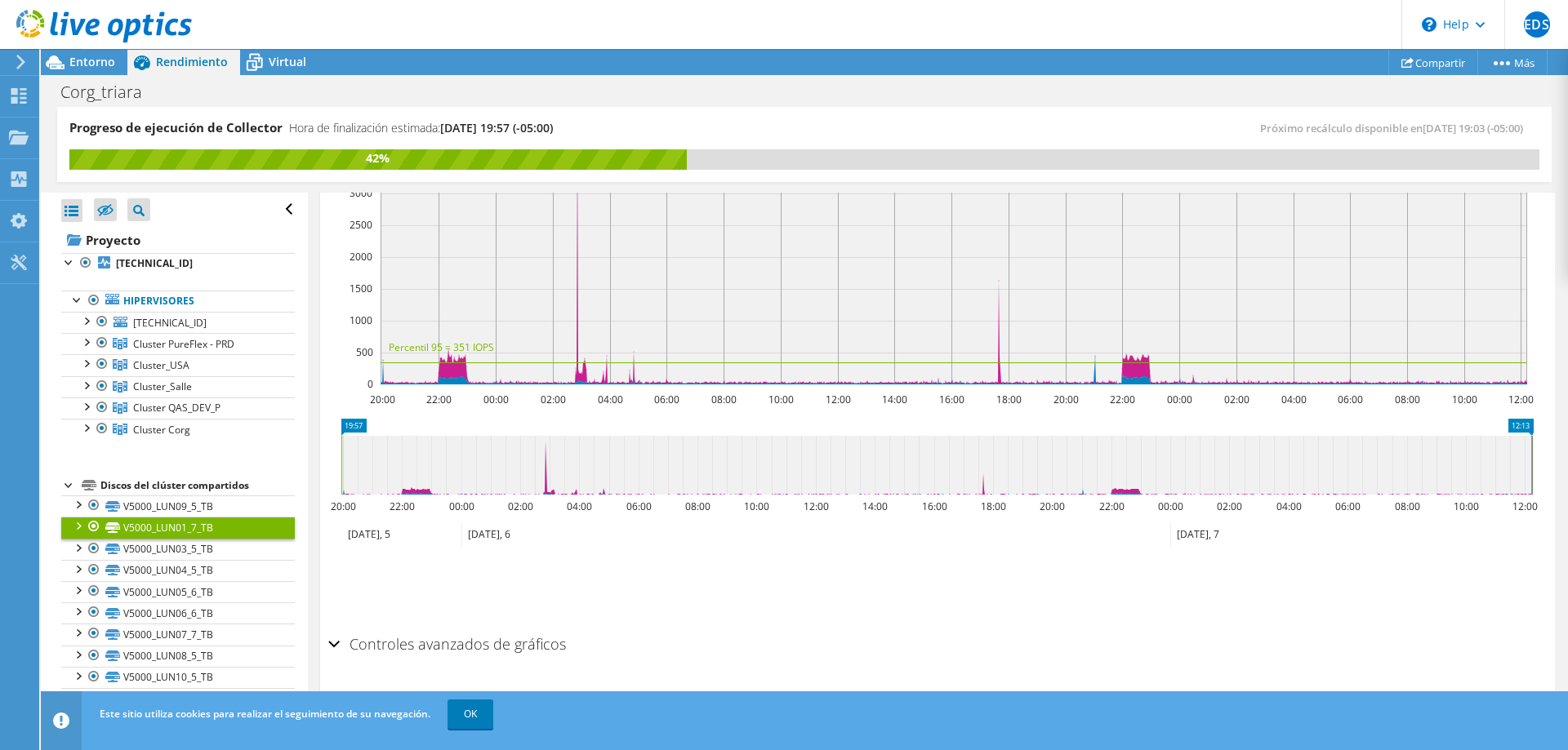
scroll to position [333, 0]
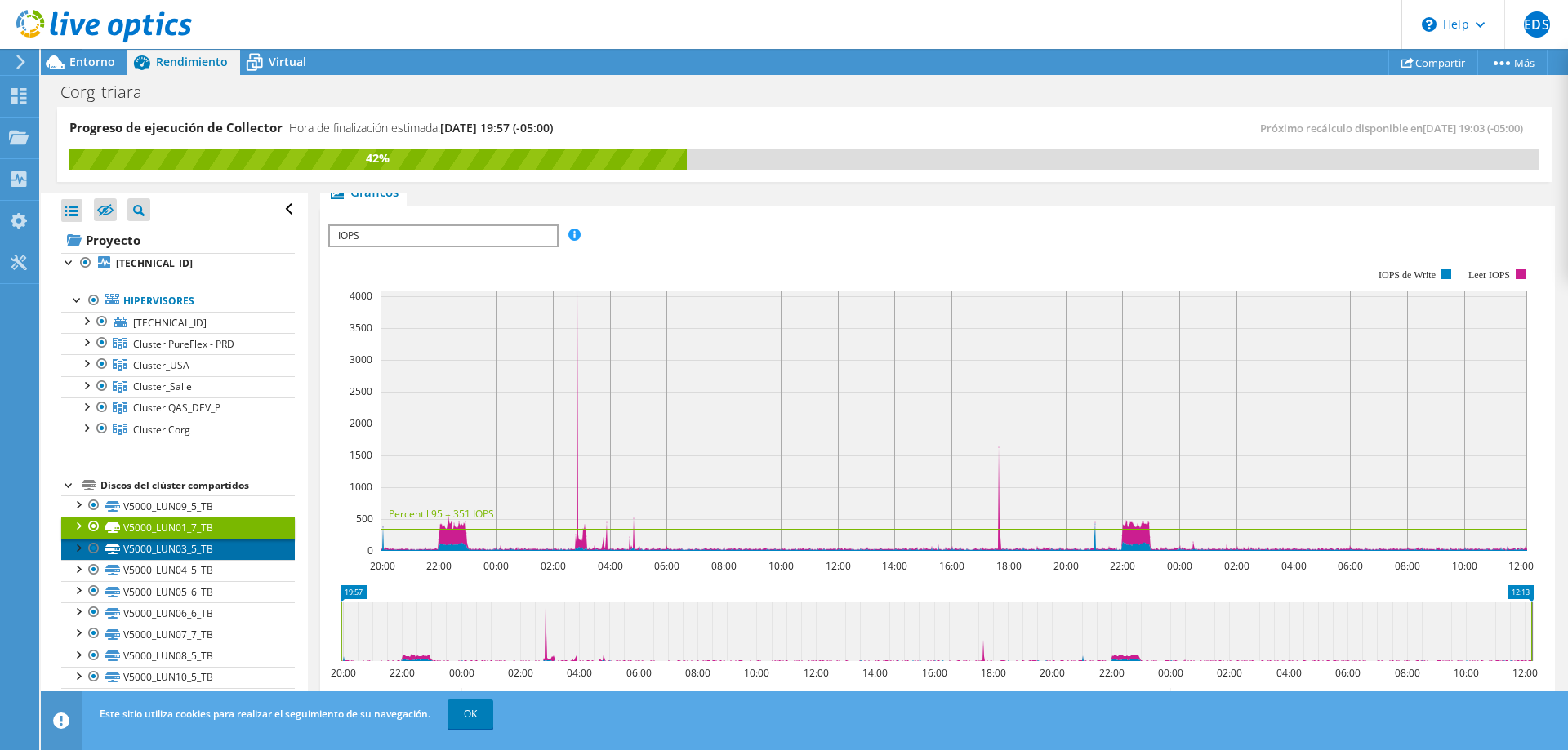
click at [175, 552] on link "V5000_LUN03_5_TB" at bounding box center [178, 549] width 234 height 21
